Goal: Task Accomplishment & Management: Use online tool/utility

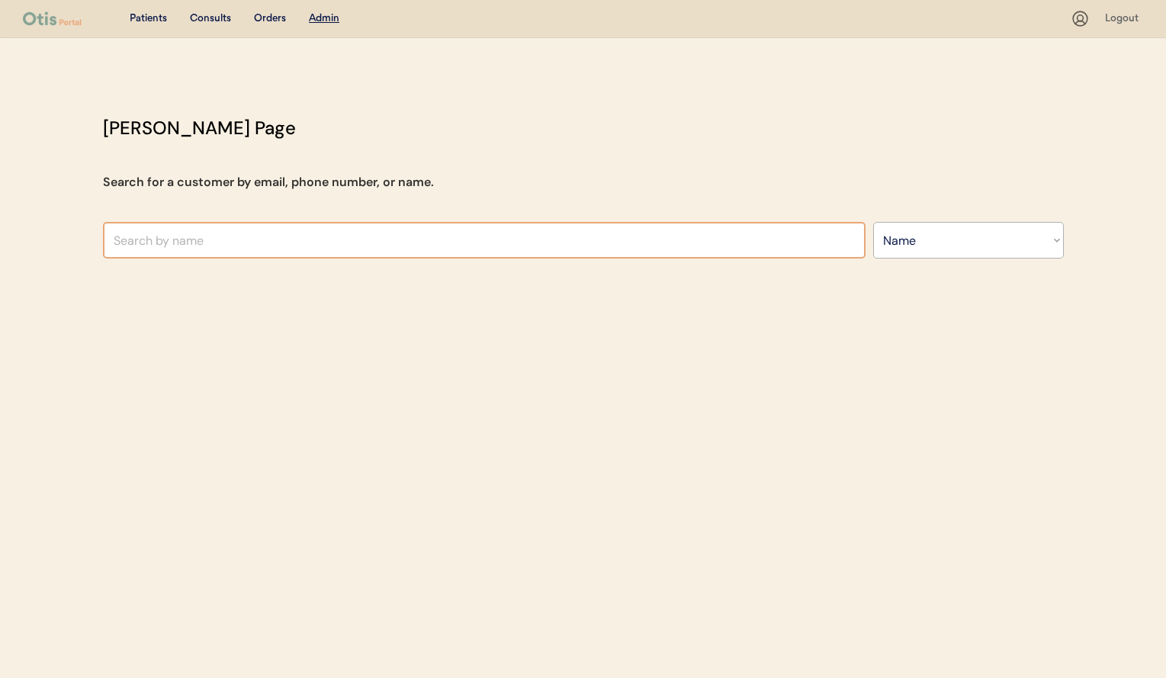
select select ""Name""
click at [298, 226] on input "text" at bounding box center [484, 240] width 762 height 37
type input "maka"
type input "[PERSON_NAME]"
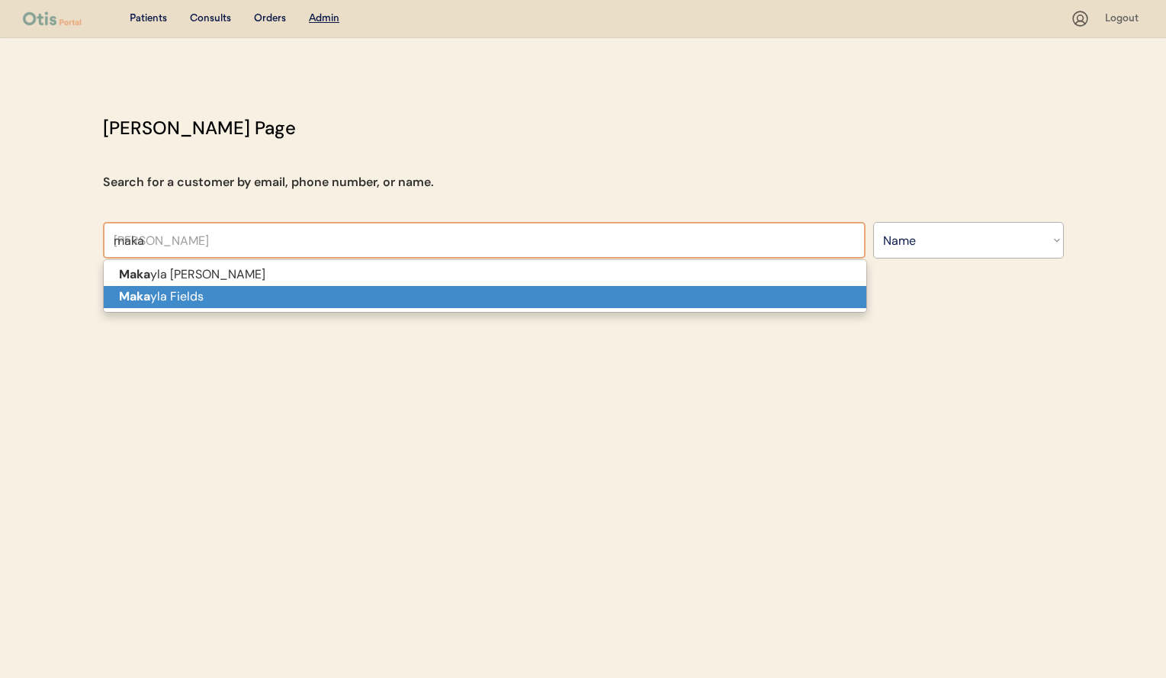
click at [313, 290] on p "Maka yla Fields" at bounding box center [485, 297] width 762 height 22
type input "[PERSON_NAME]"
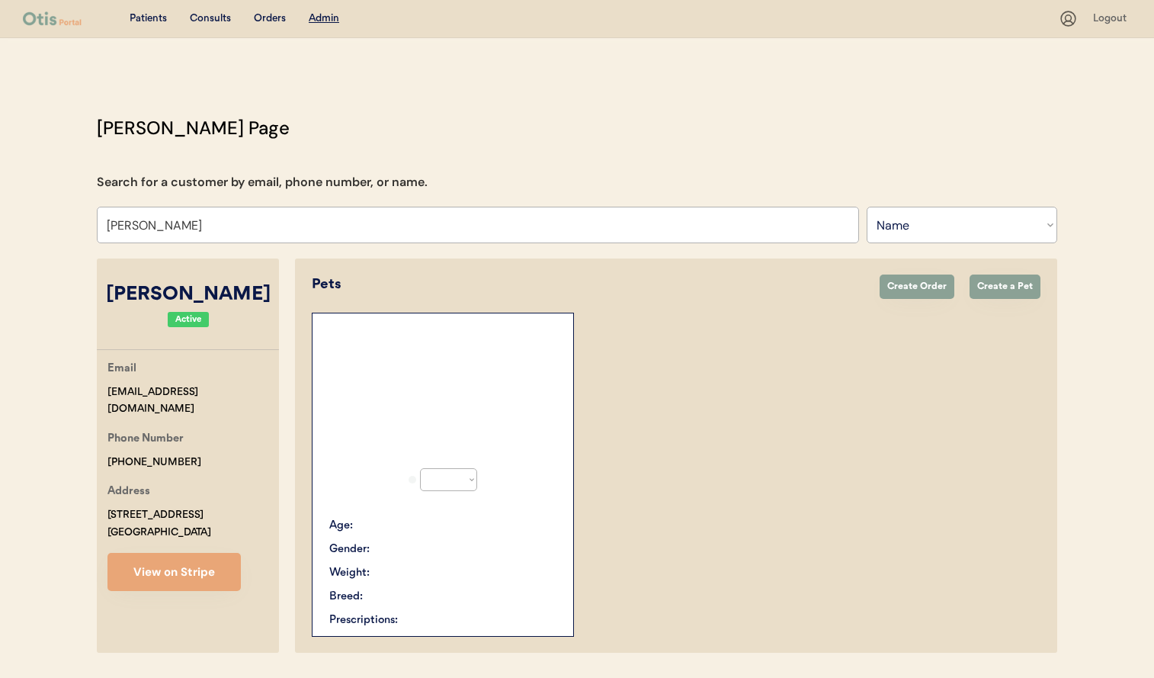
select select "true"
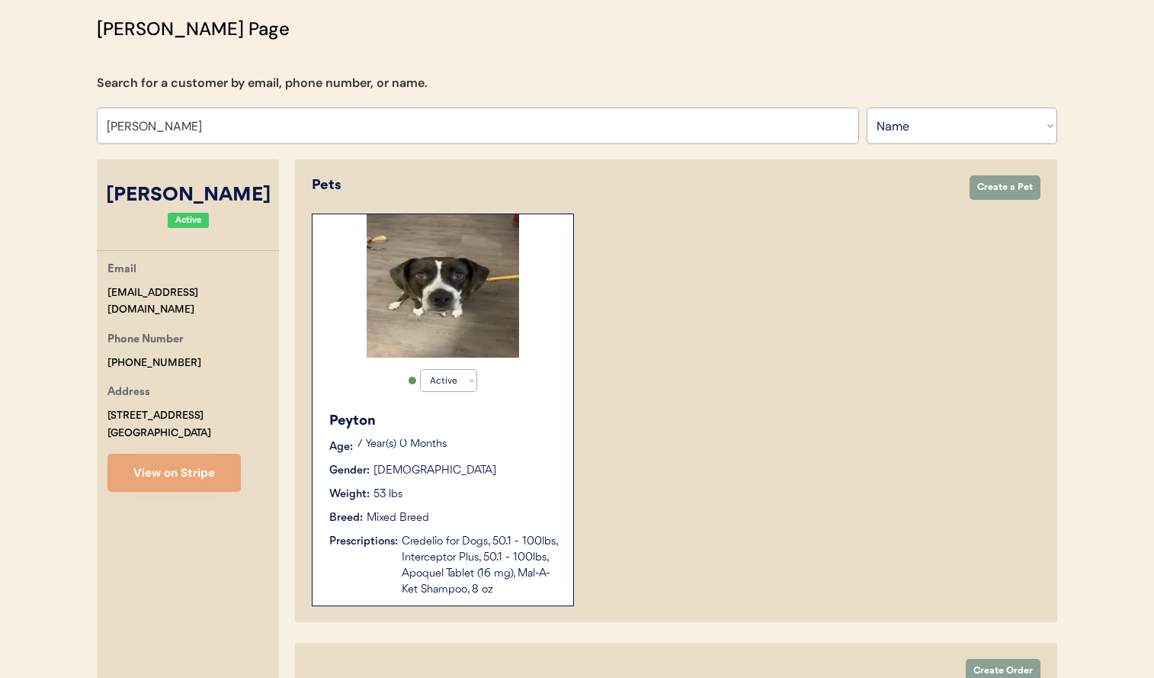
scroll to position [133, 0]
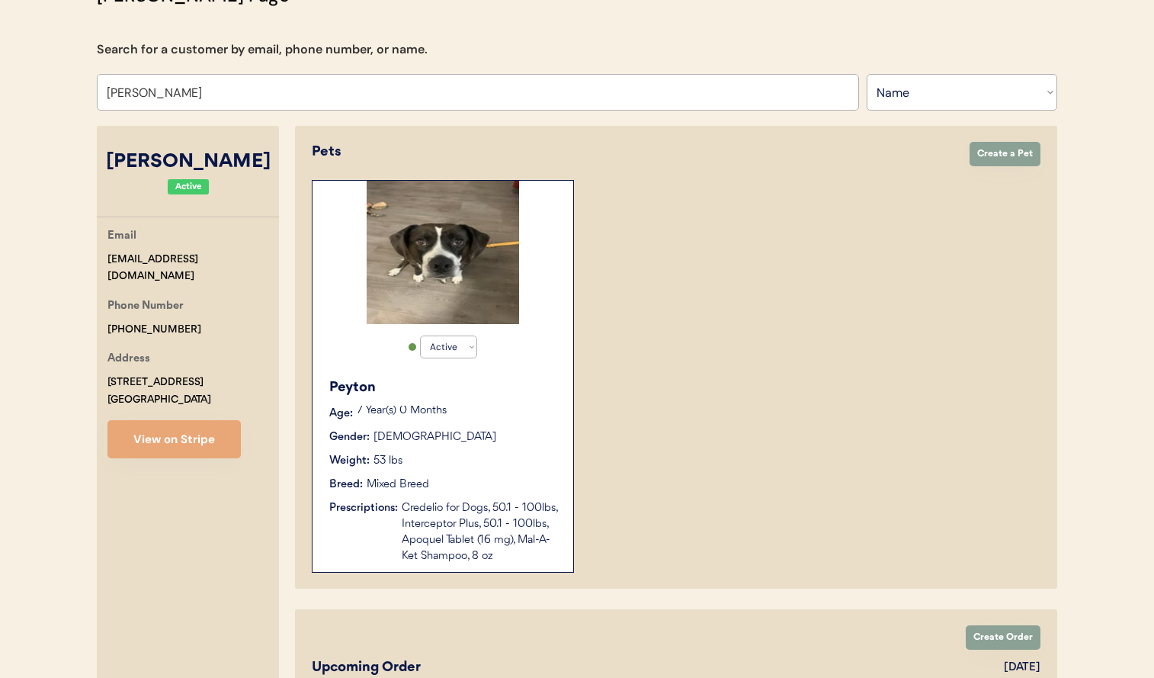
type input "[PERSON_NAME]"
click at [502, 477] on div "Breed: Mixed Breed" at bounding box center [443, 484] width 229 height 16
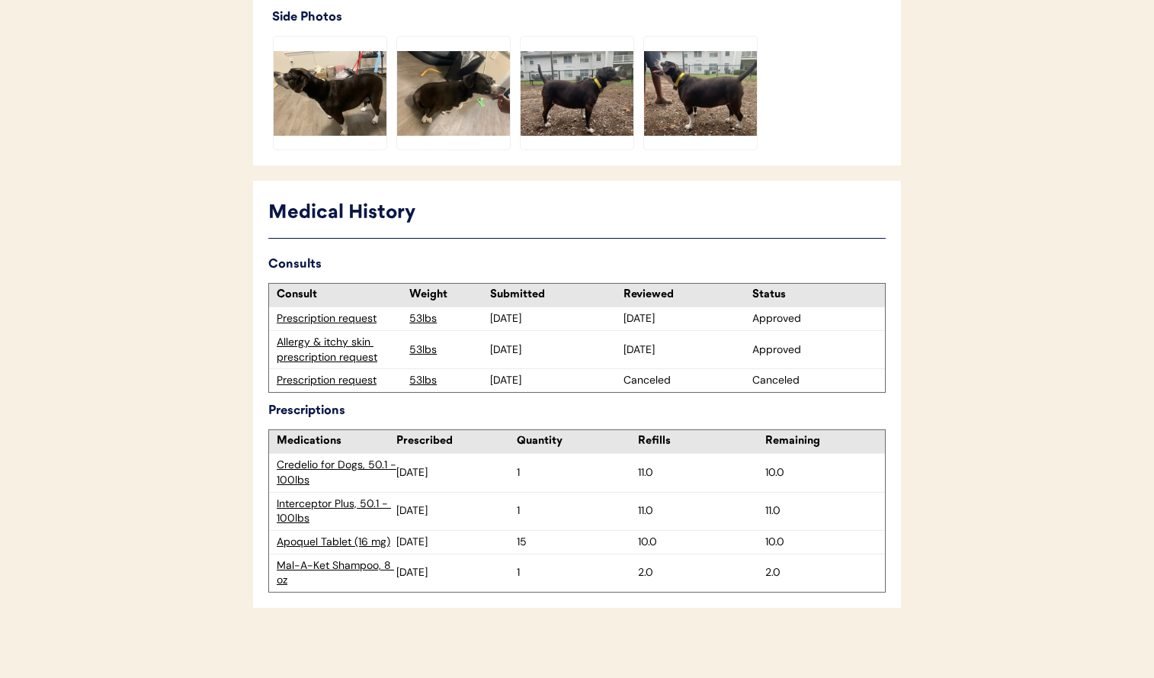
scroll to position [781, 0]
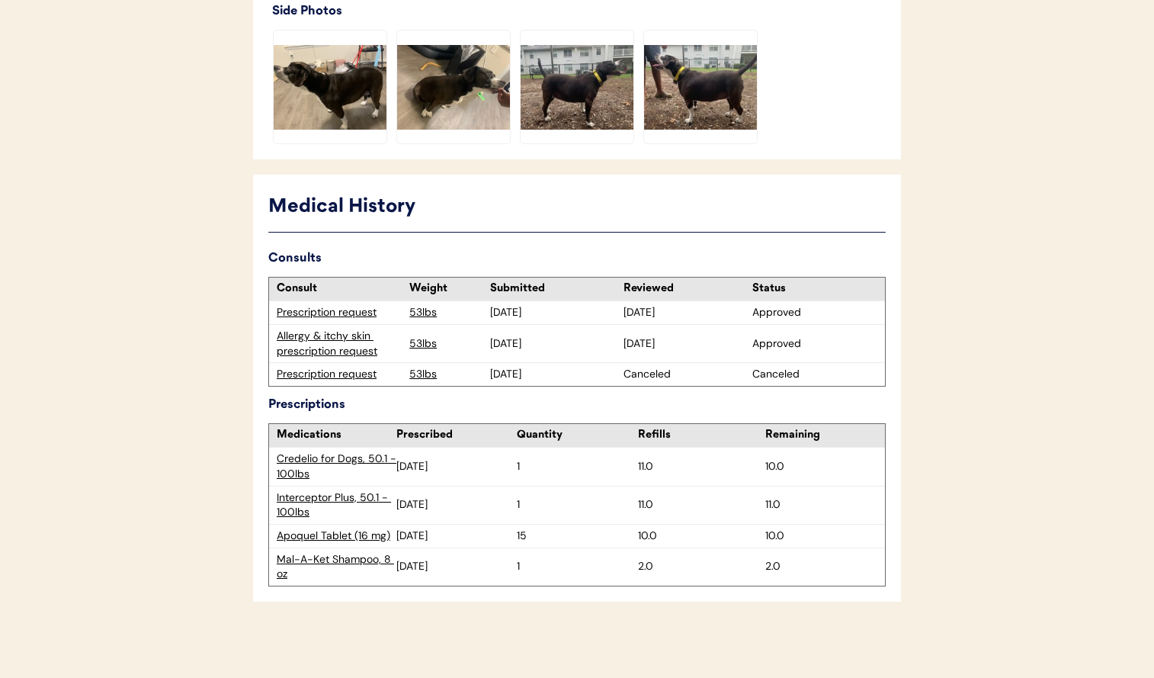
click at [326, 349] on div "Allergy & itchy skin prescription request" at bounding box center [339, 344] width 125 height 30
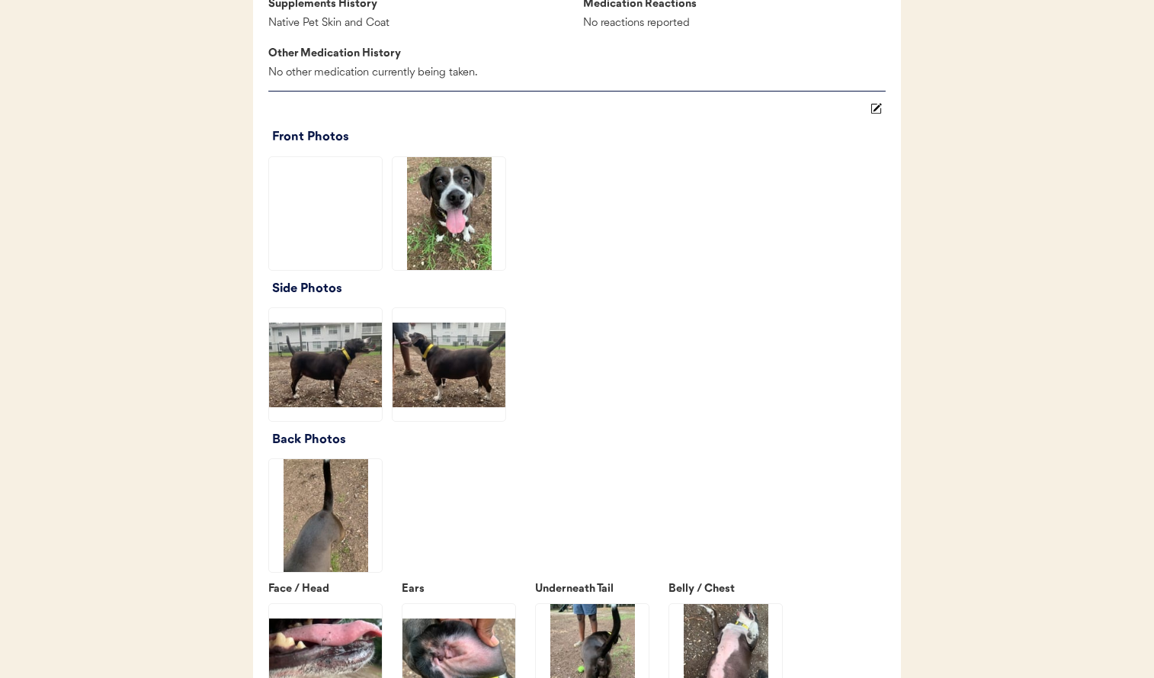
scroll to position [1827, 0]
click at [353, 390] on img at bounding box center [325, 363] width 113 height 113
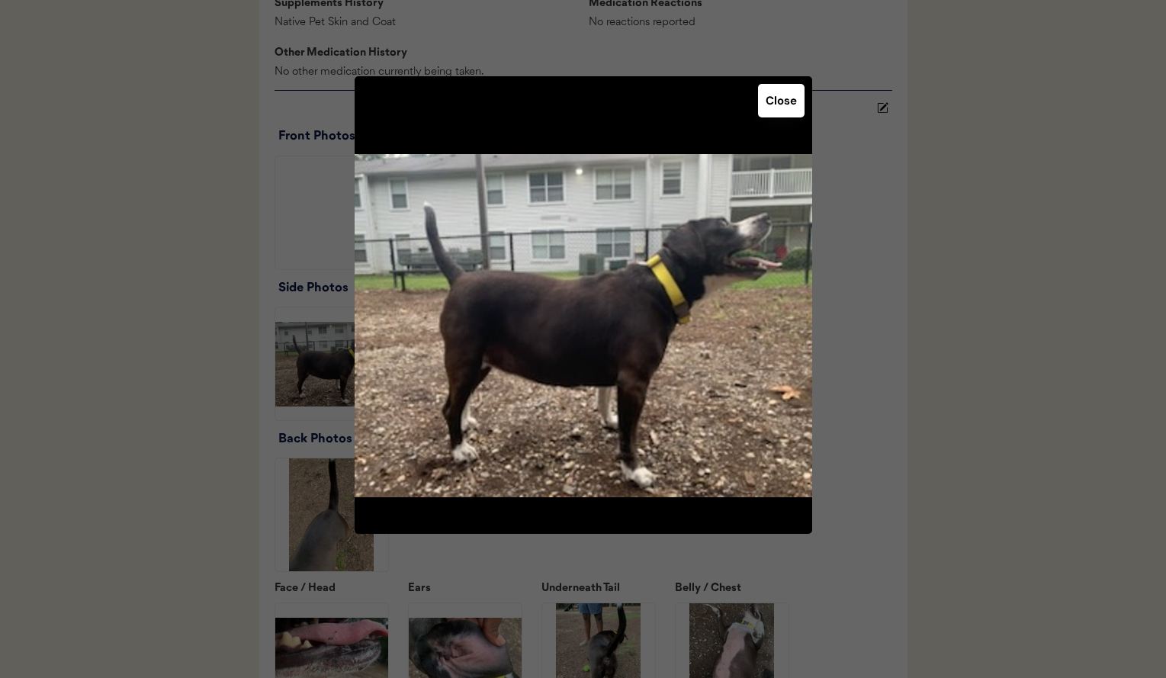
click at [947, 387] on div at bounding box center [583, 339] width 1166 height 678
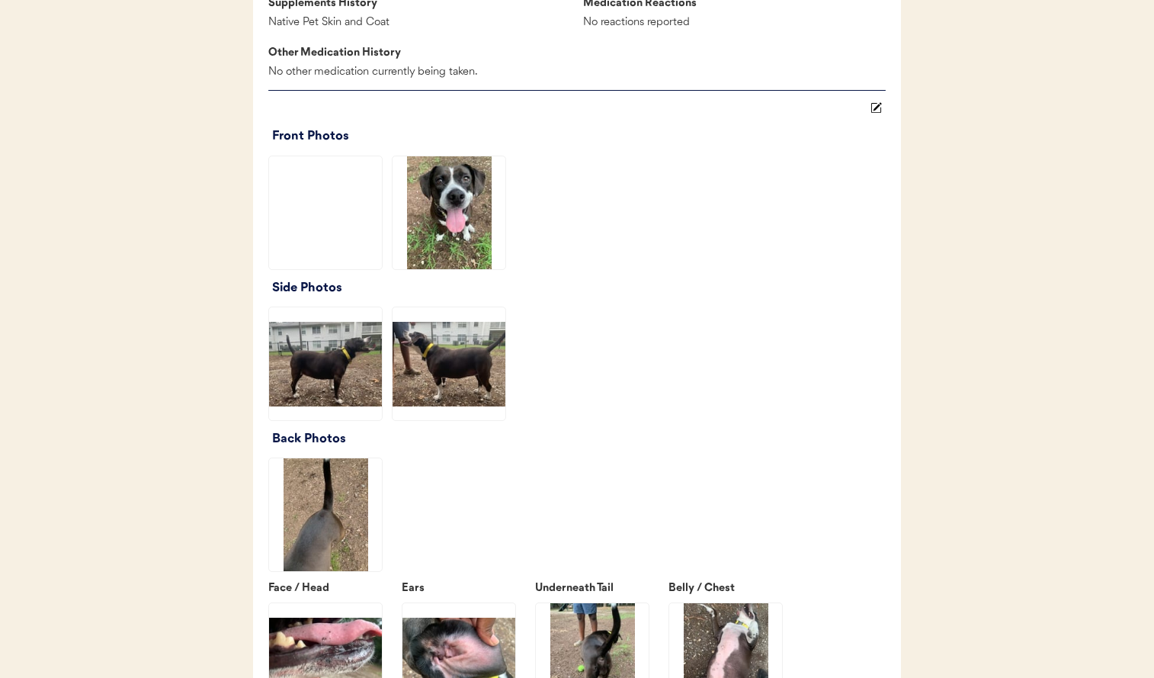
click at [420, 382] on img at bounding box center [449, 363] width 113 height 113
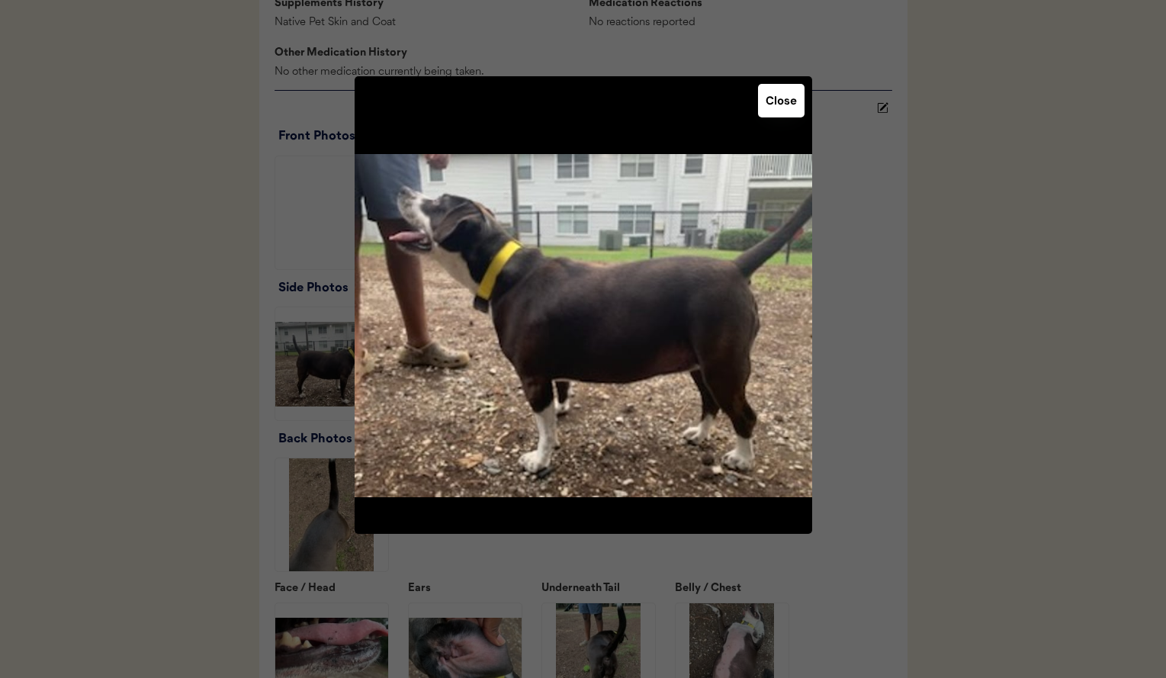
click at [975, 404] on div at bounding box center [583, 339] width 1166 height 678
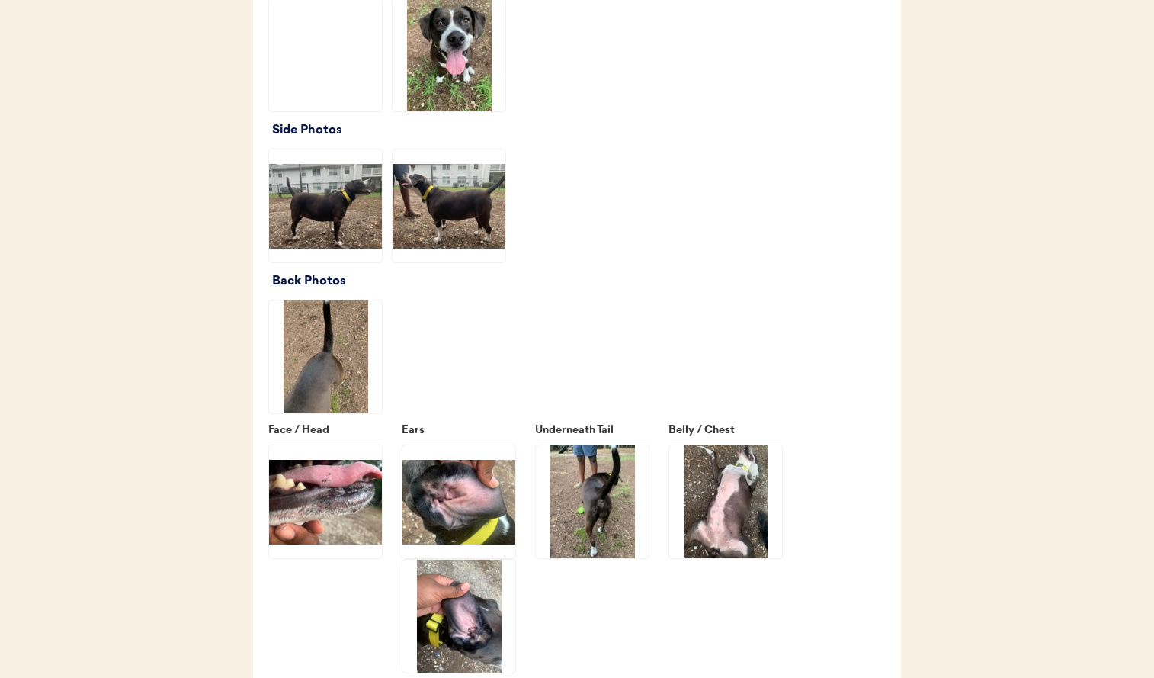
scroll to position [1933, 0]
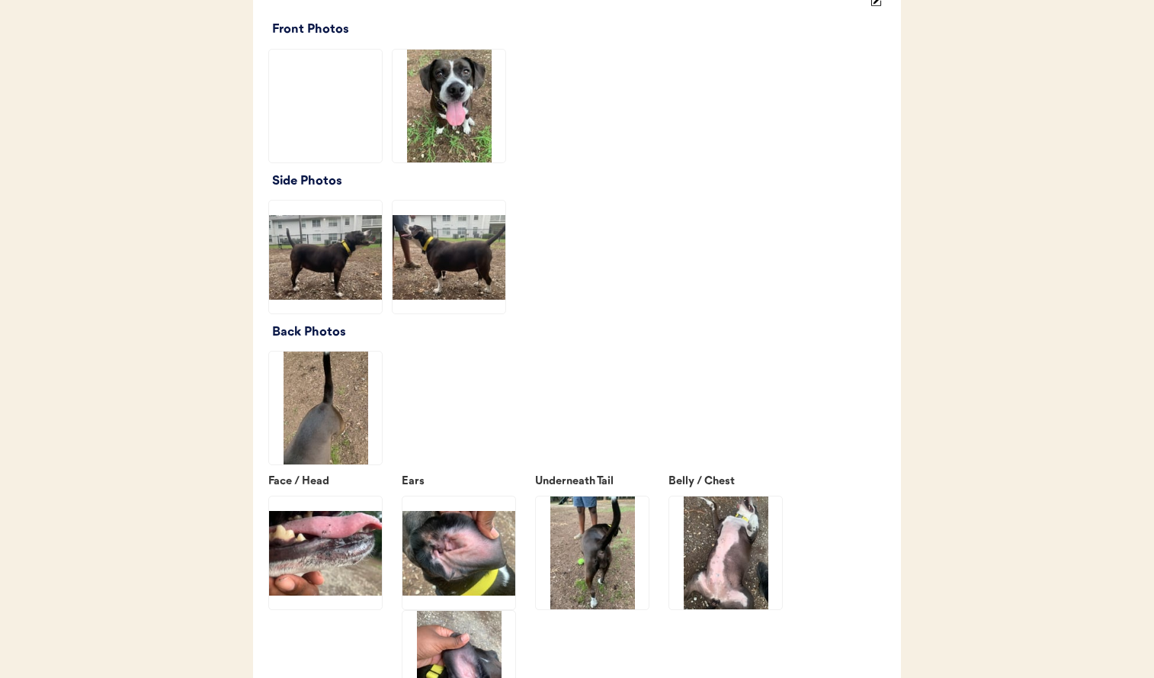
click at [323, 287] on img at bounding box center [325, 257] width 113 height 113
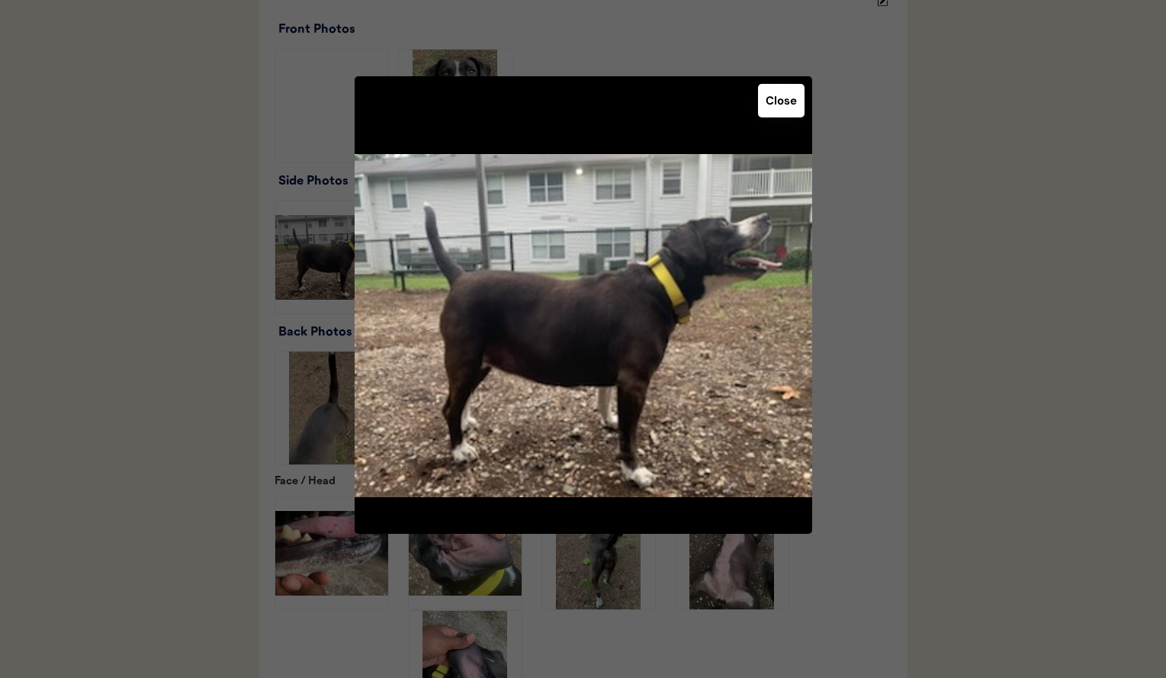
click at [968, 300] on div at bounding box center [583, 339] width 1166 height 678
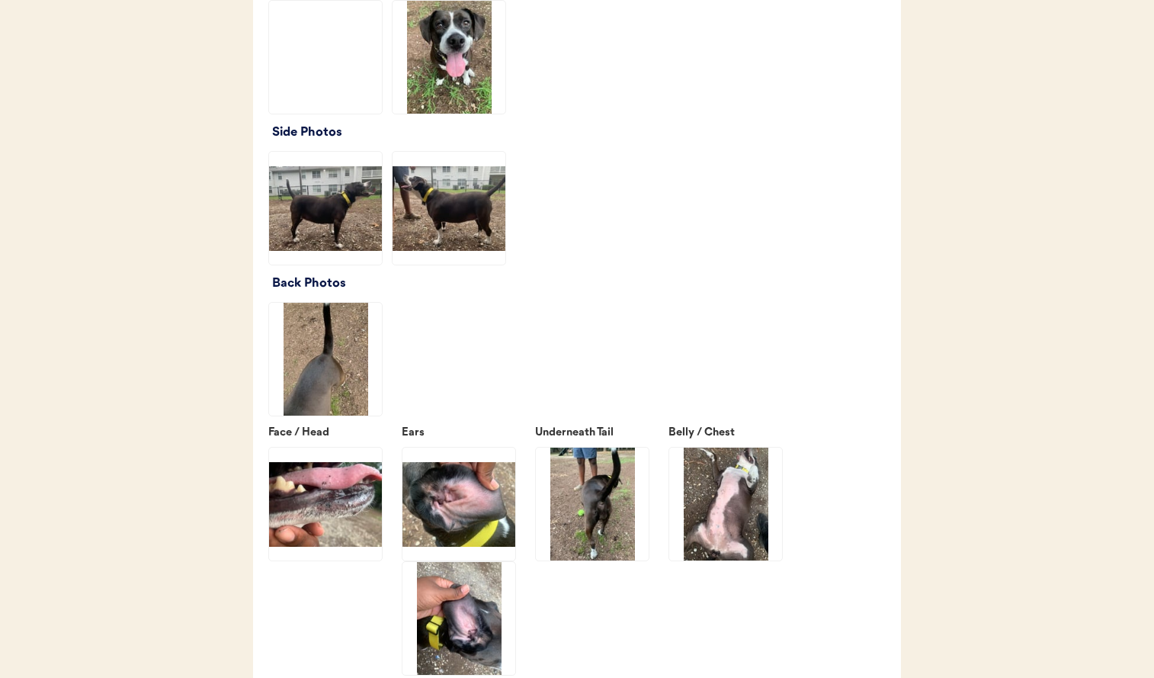
scroll to position [2072, 0]
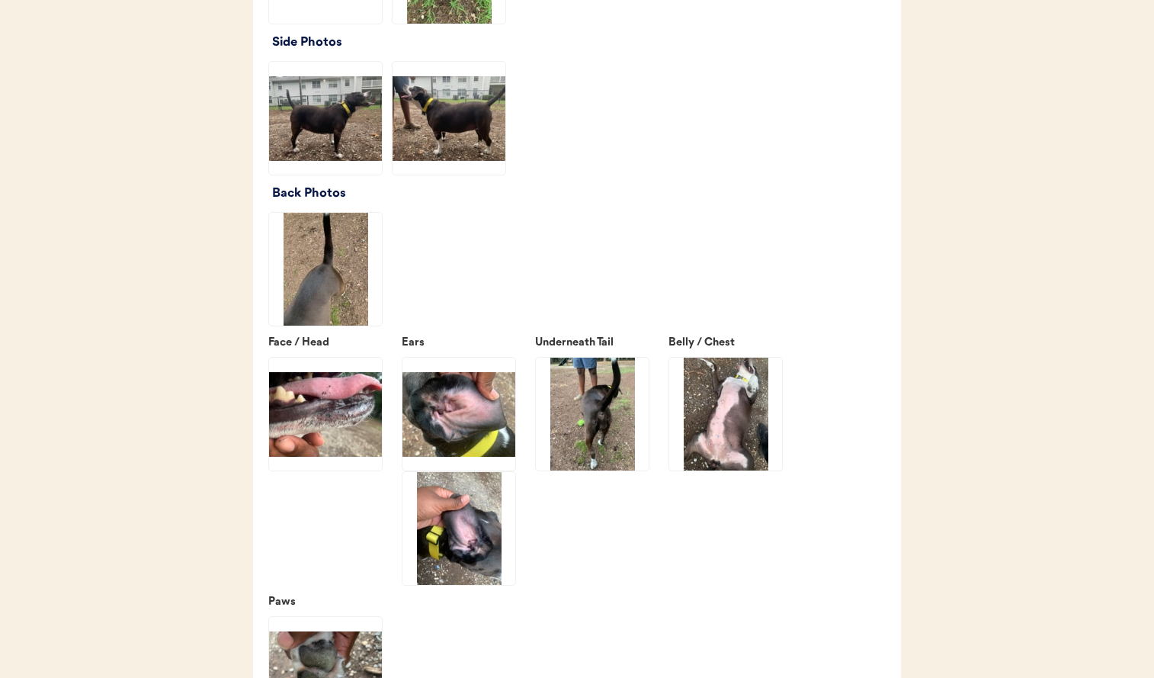
click at [614, 414] on img at bounding box center [592, 414] width 113 height 113
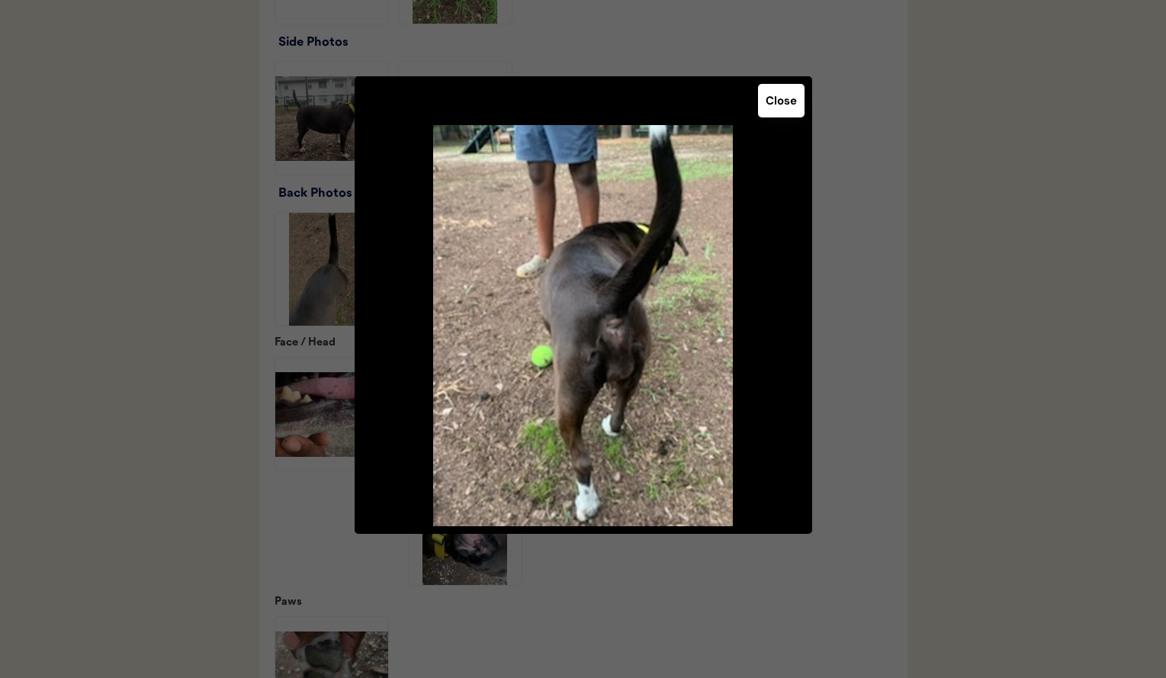
click at [948, 287] on div at bounding box center [583, 339] width 1166 height 678
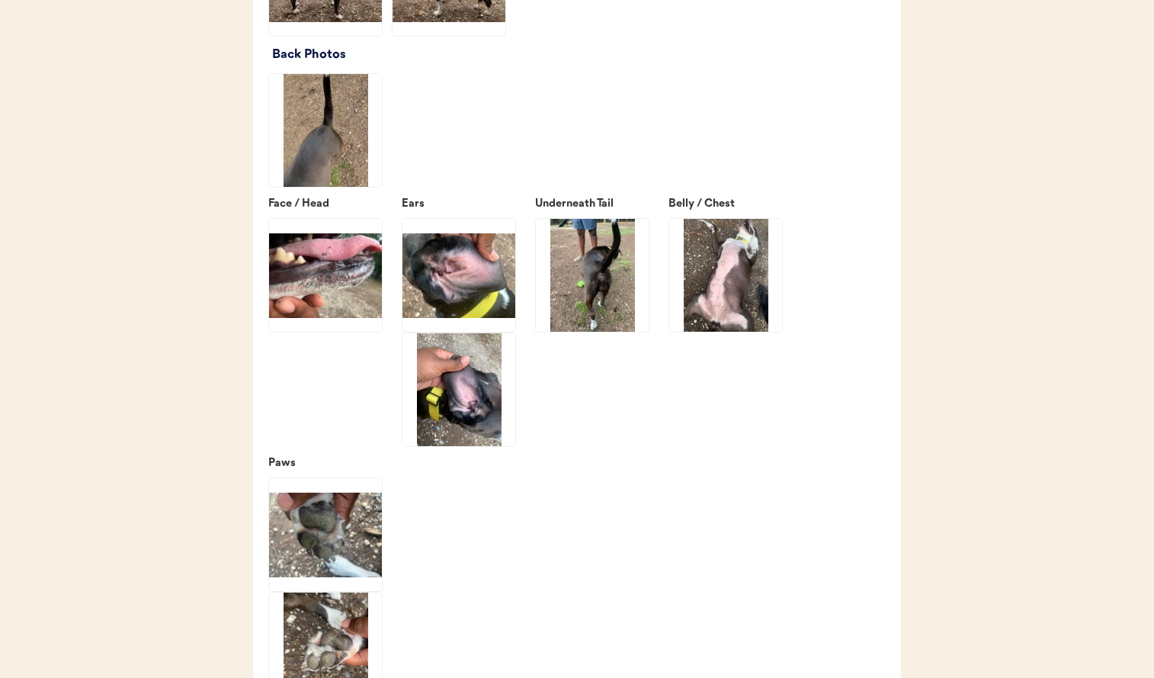
scroll to position [2320, 0]
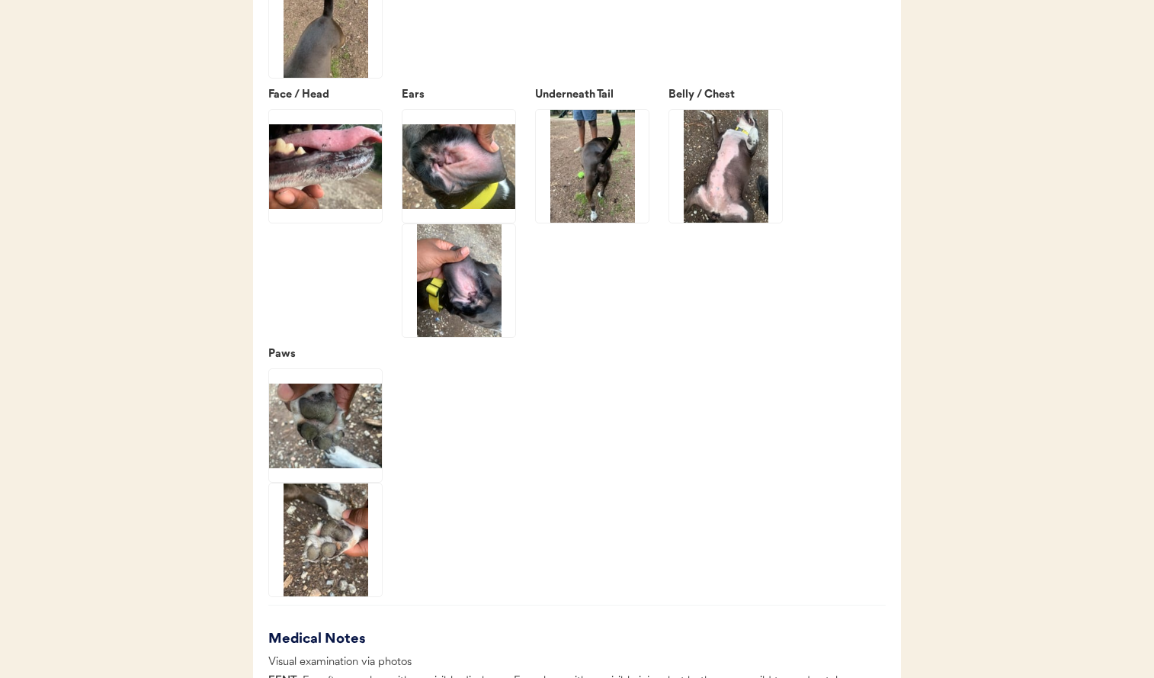
click at [704, 193] on img at bounding box center [725, 166] width 113 height 113
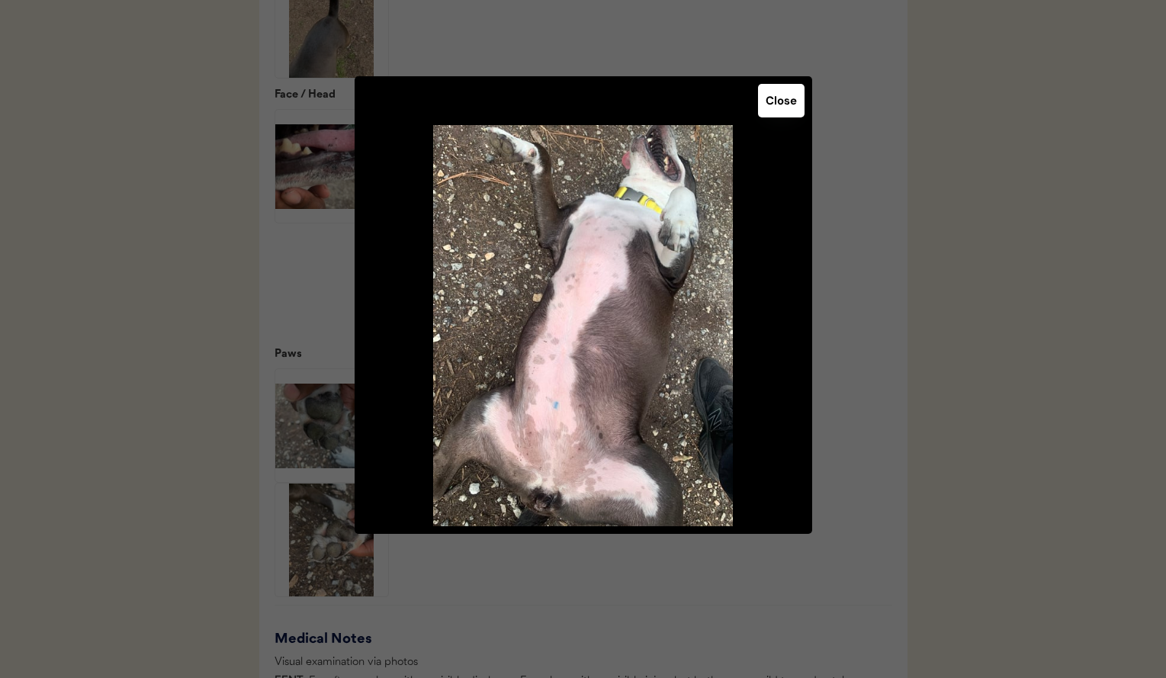
click at [931, 262] on div at bounding box center [583, 339] width 1166 height 678
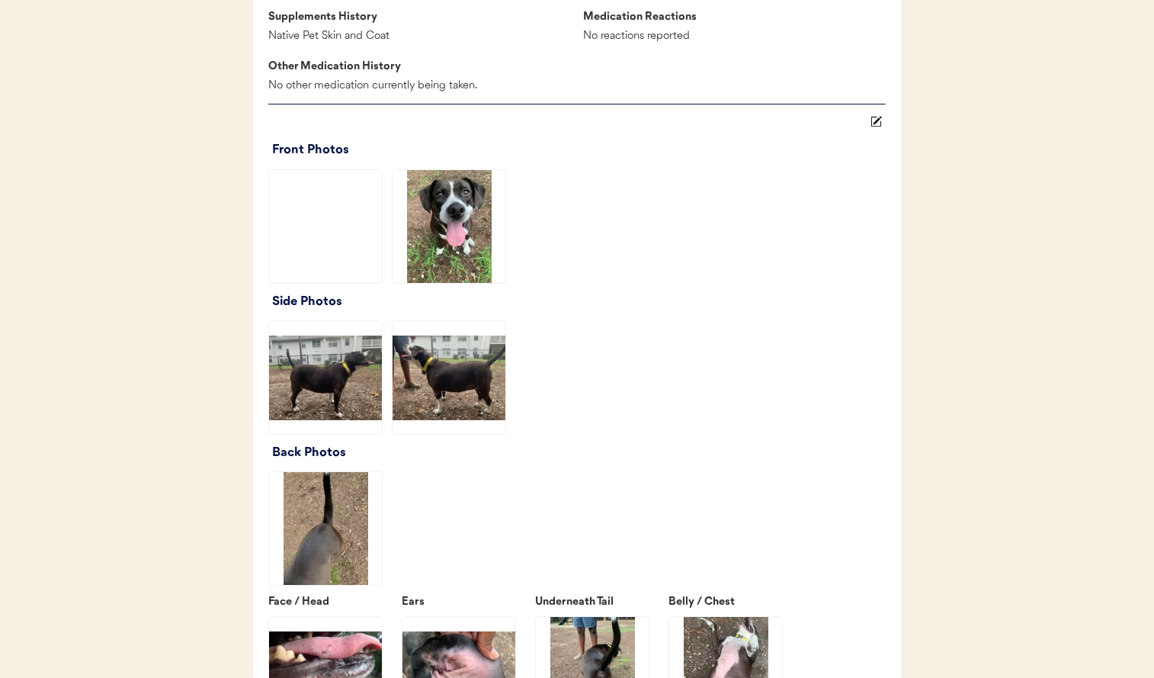
scroll to position [1853, 0]
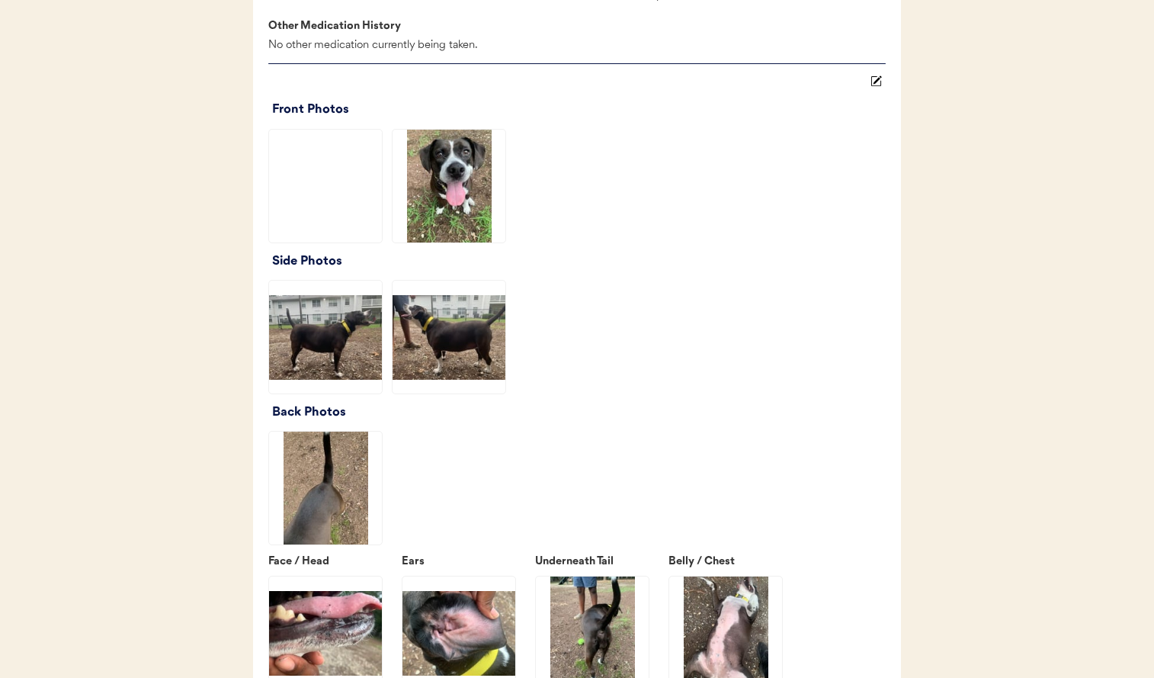
click at [345, 209] on img at bounding box center [325, 186] width 113 height 113
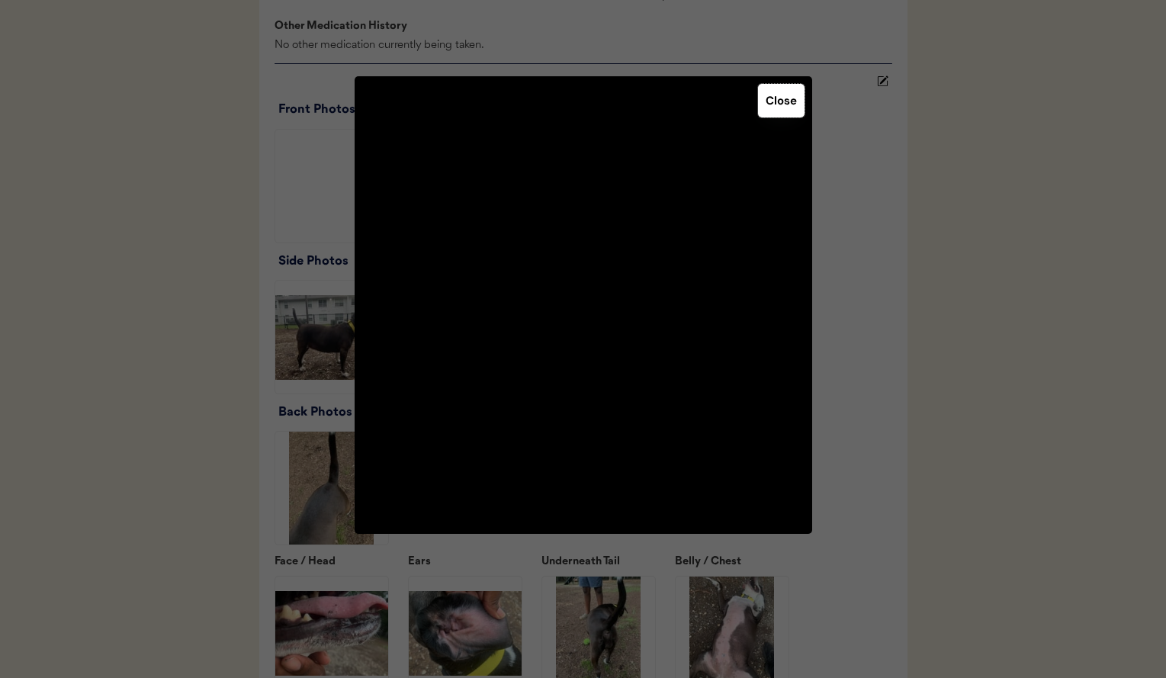
click at [781, 104] on button "Close" at bounding box center [781, 101] width 47 height 34
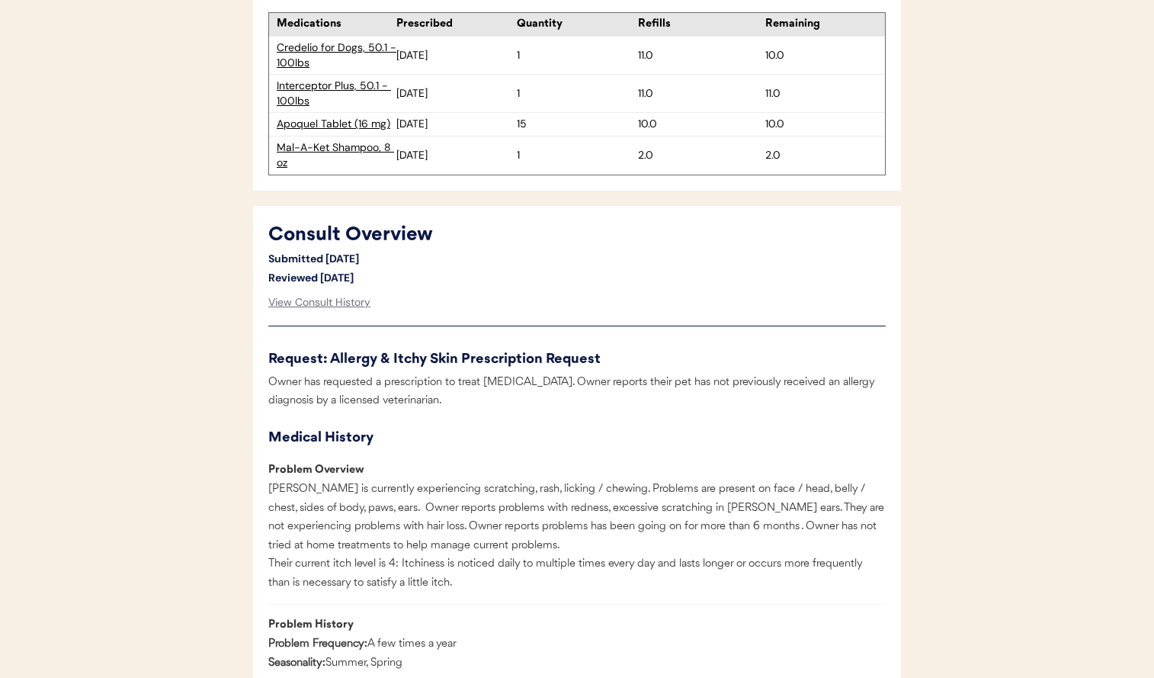
scroll to position [874, 0]
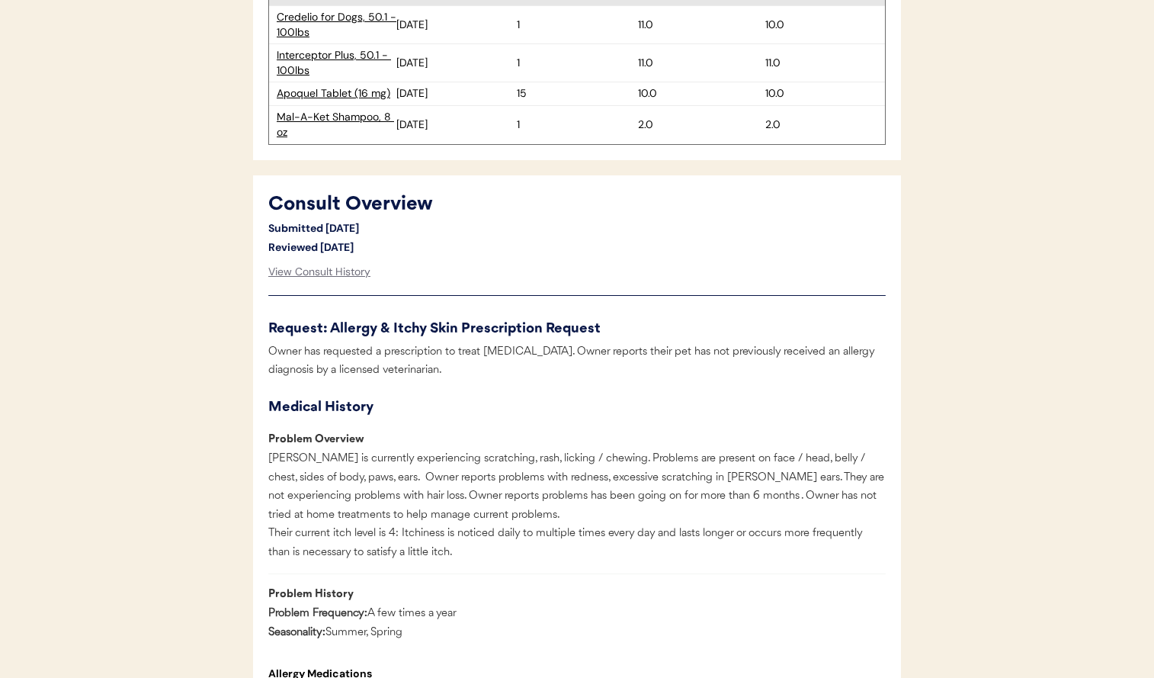
click at [332, 91] on div "Apoquel Tablet (16 mg)" at bounding box center [337, 93] width 120 height 15
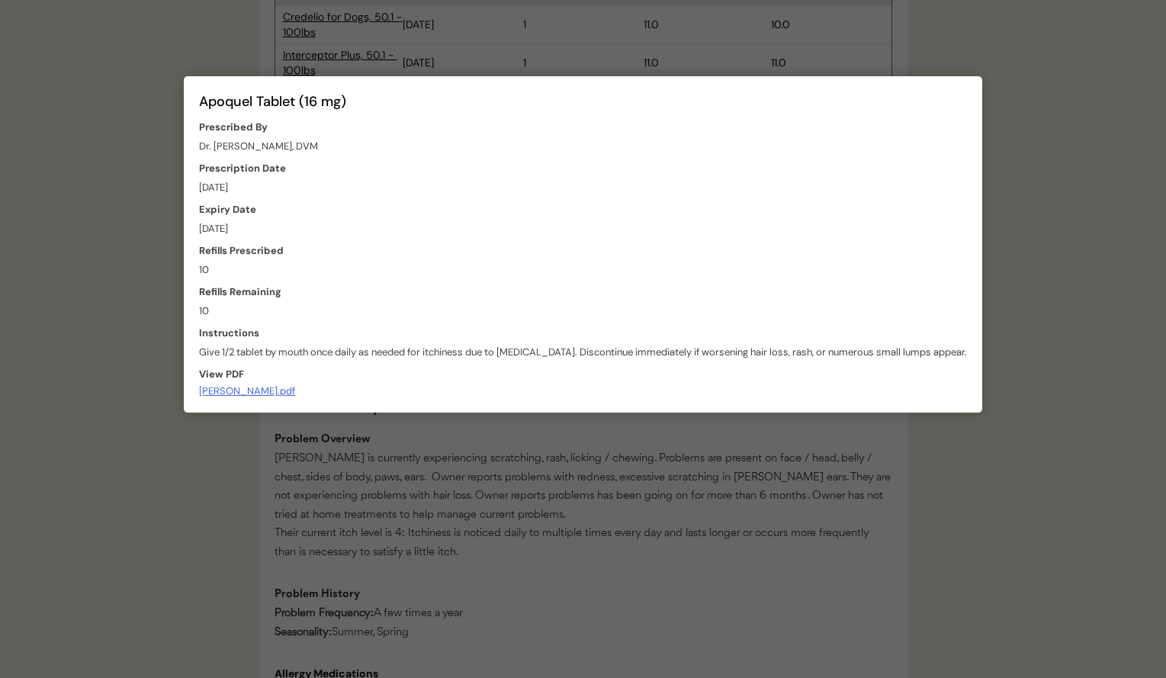
click at [546, 38] on div at bounding box center [583, 339] width 1166 height 678
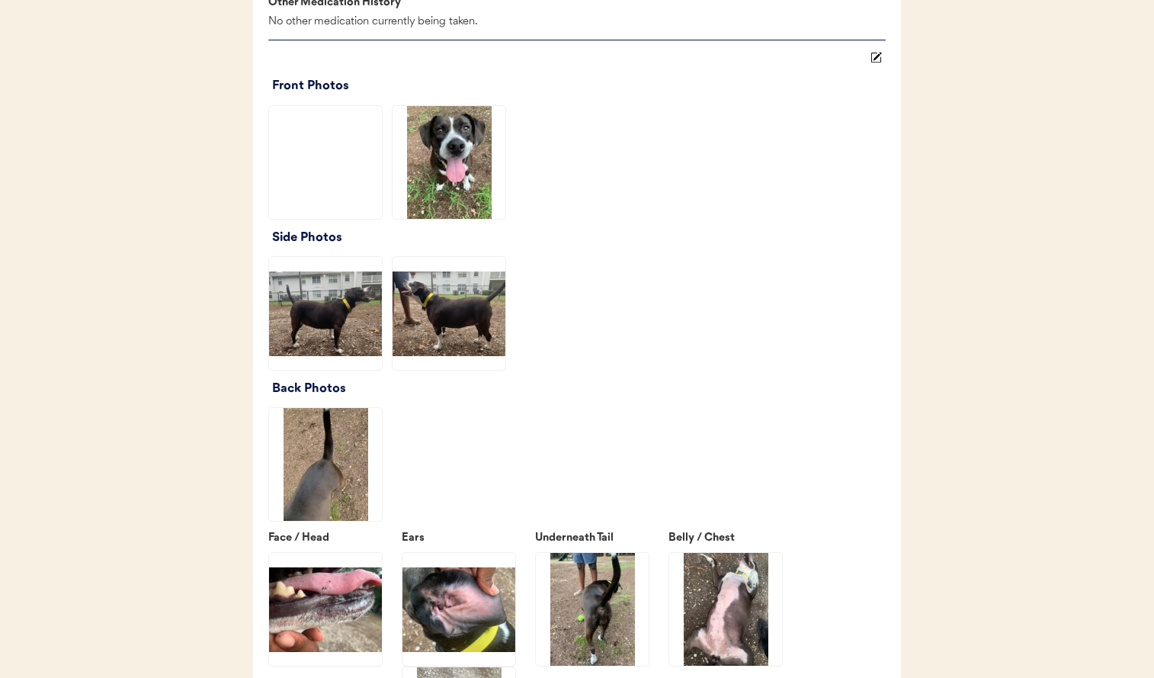
scroll to position [1872, 0]
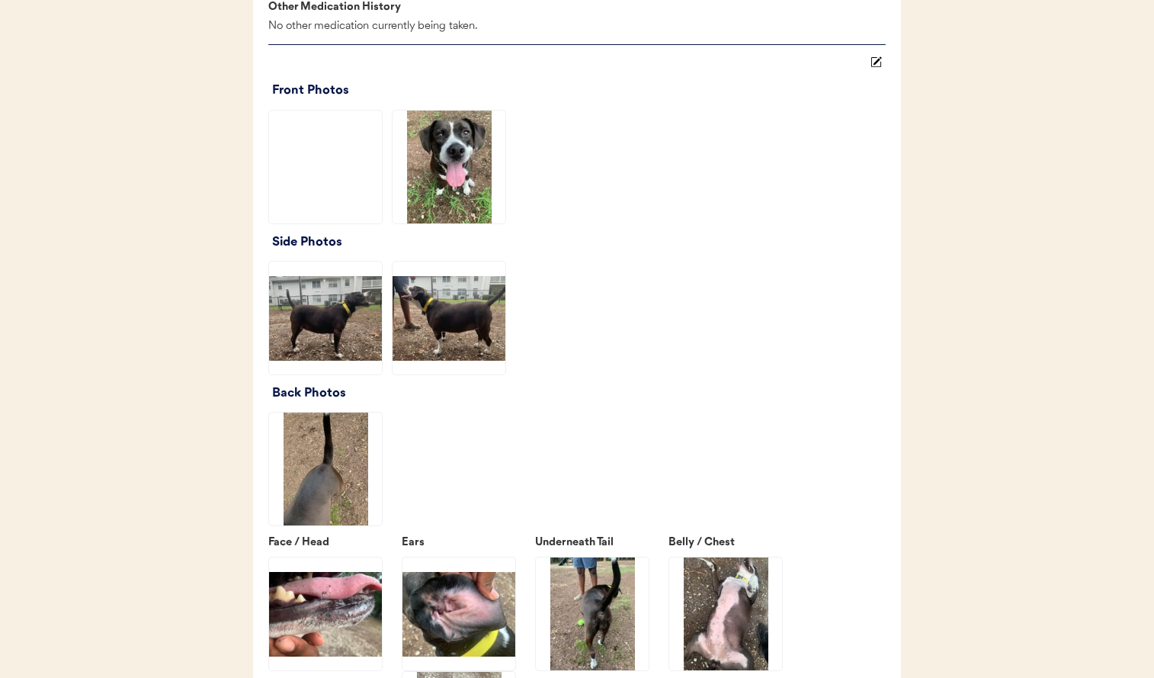
click at [441, 345] on img at bounding box center [449, 317] width 113 height 113
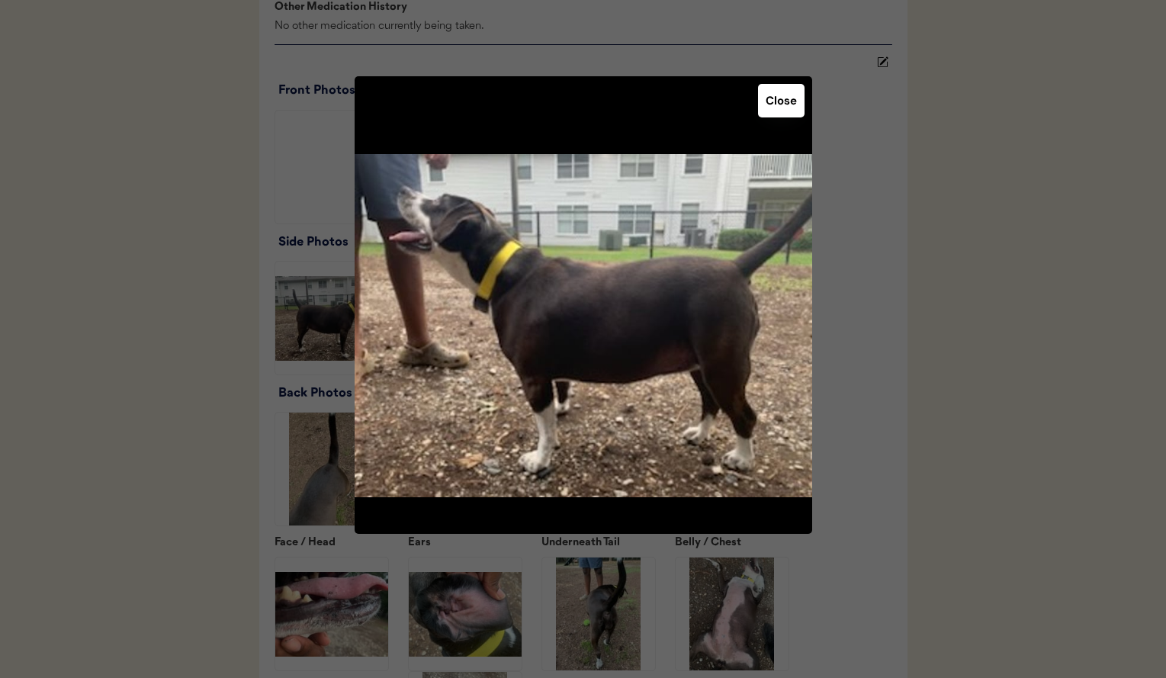
click at [952, 352] on div at bounding box center [583, 339] width 1166 height 678
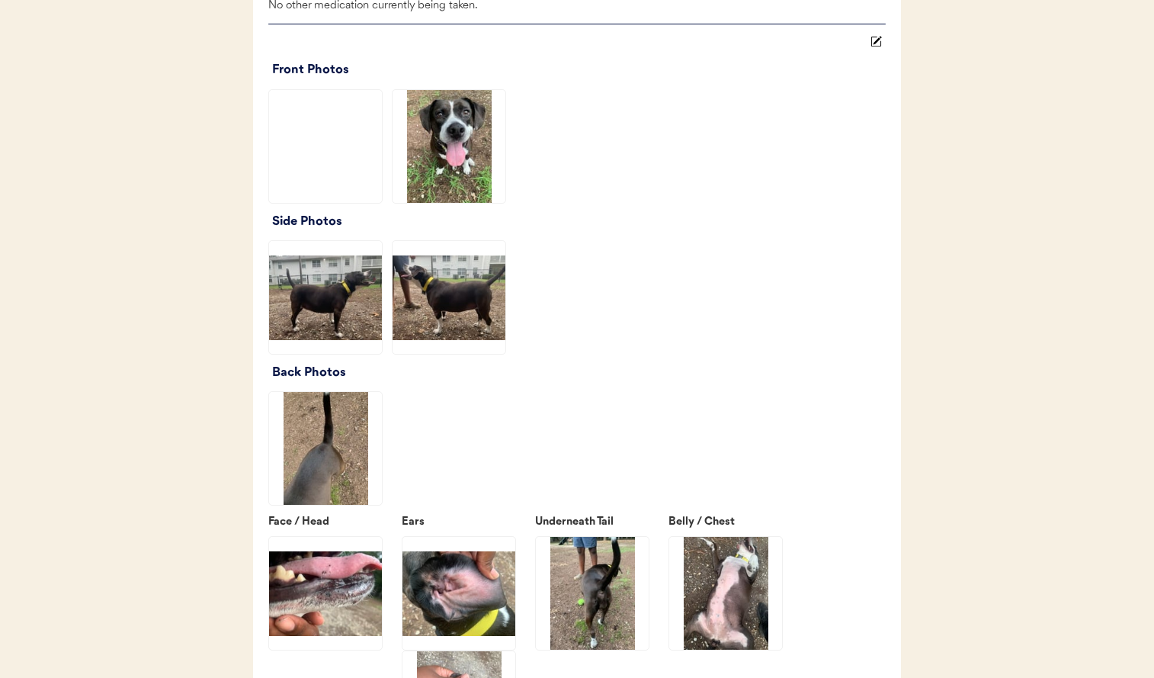
scroll to position [2177, 0]
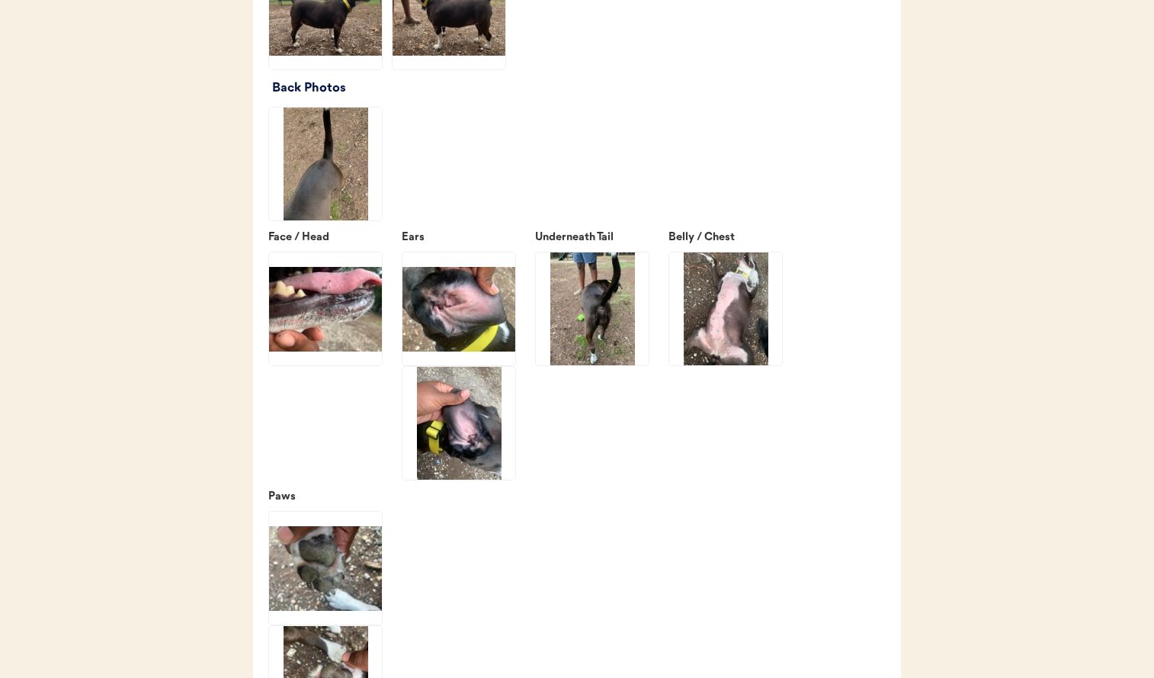
click at [697, 349] on img at bounding box center [725, 308] width 113 height 113
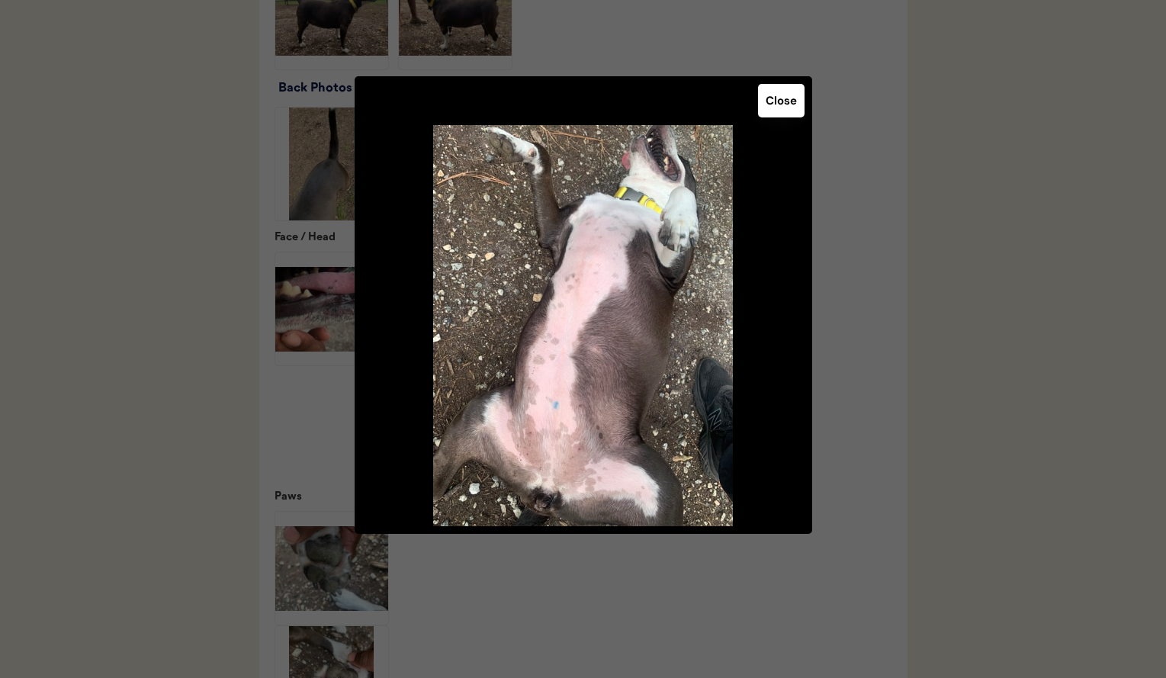
click at [932, 351] on div at bounding box center [583, 339] width 1166 height 678
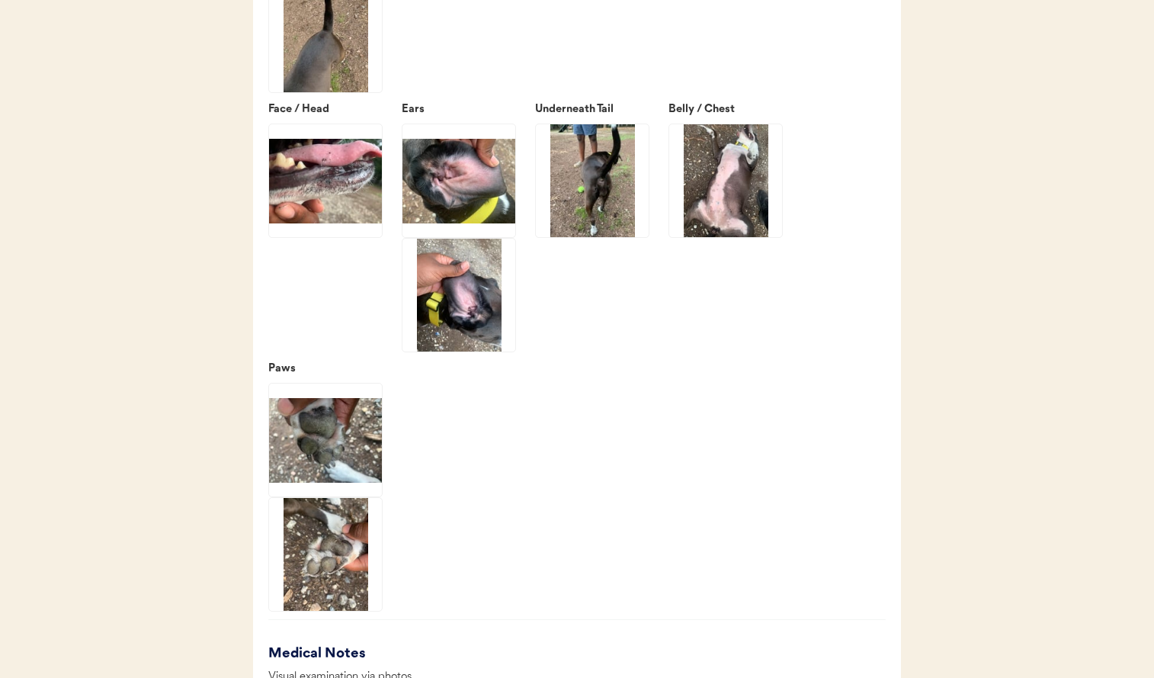
scroll to position [2321, 0]
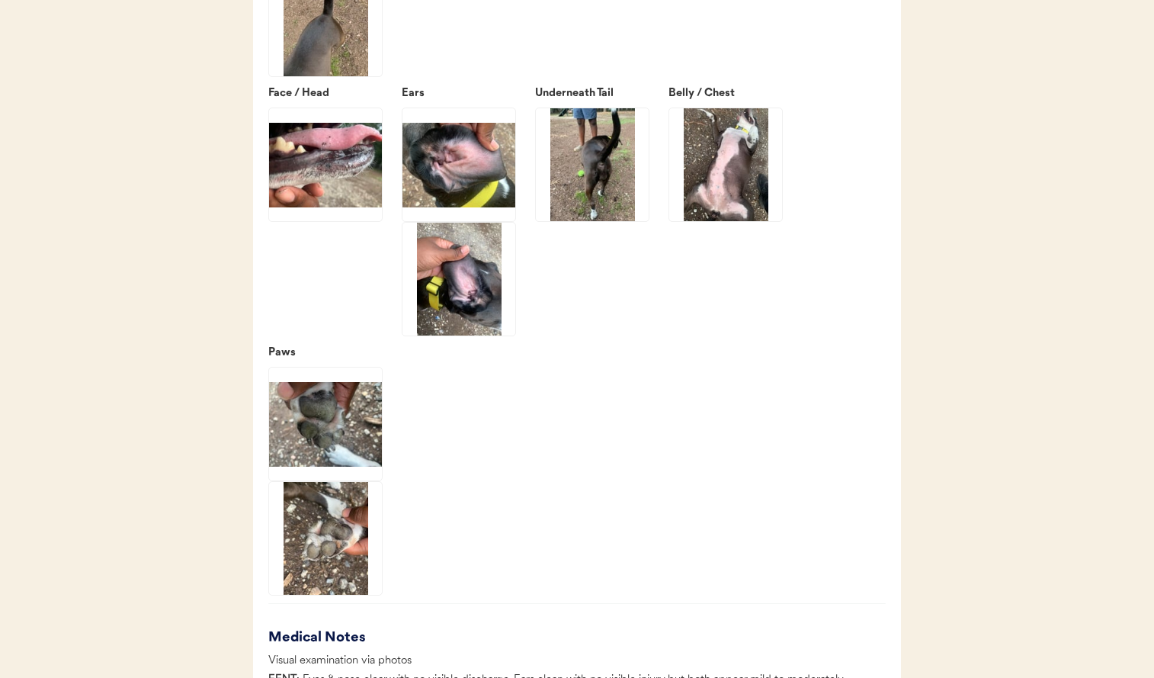
click at [711, 176] on img at bounding box center [725, 164] width 113 height 113
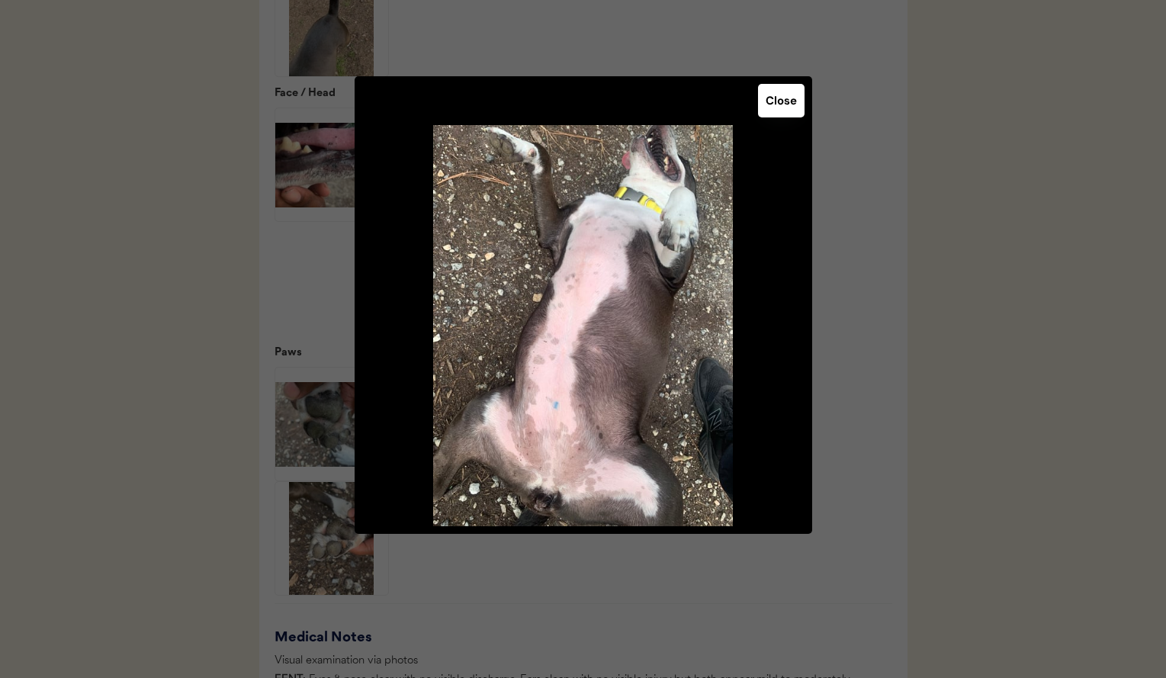
click at [781, 109] on button "Close" at bounding box center [781, 101] width 47 height 34
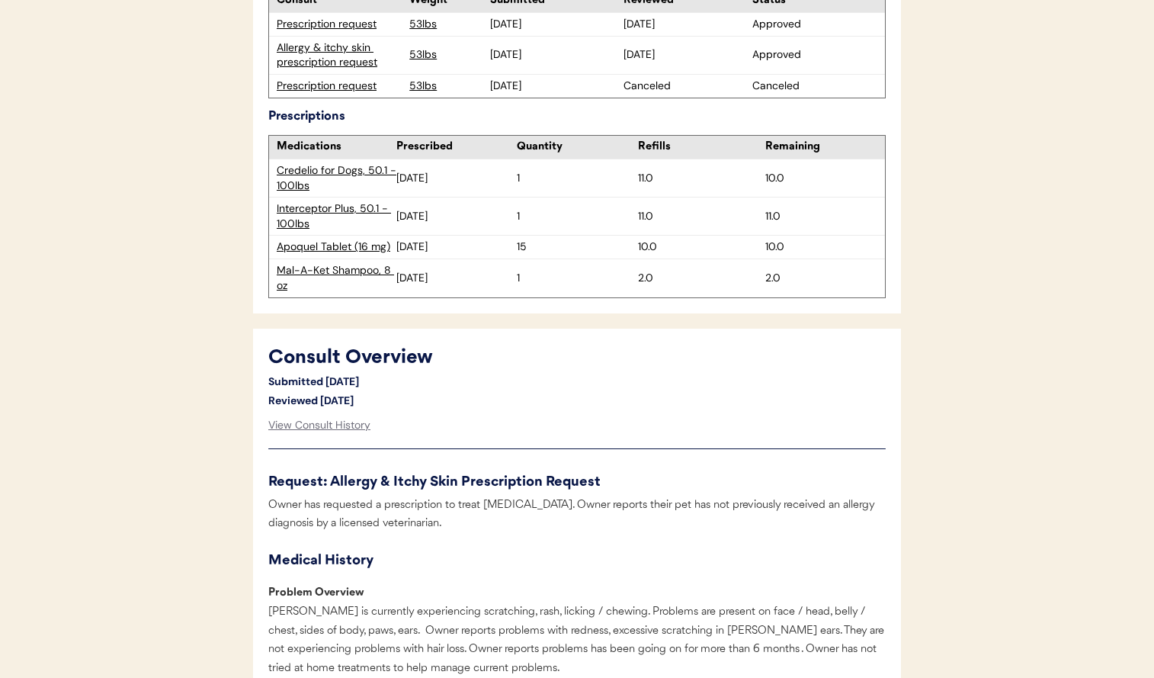
scroll to position [457, 0]
